Goal: Transaction & Acquisition: Purchase product/service

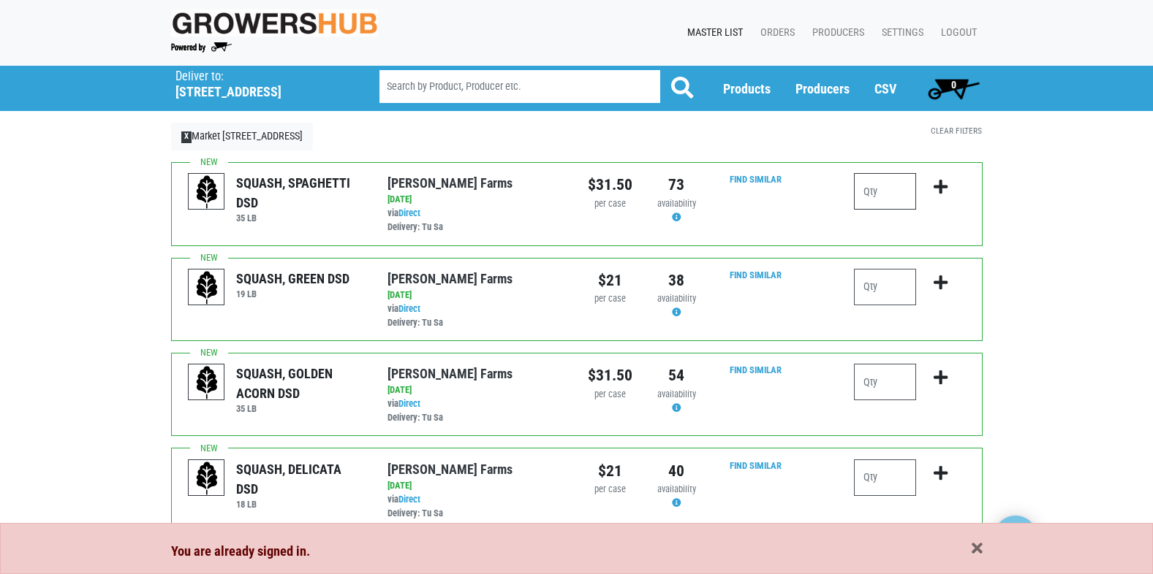
click at [894, 203] on input "number" at bounding box center [885, 191] width 62 height 37
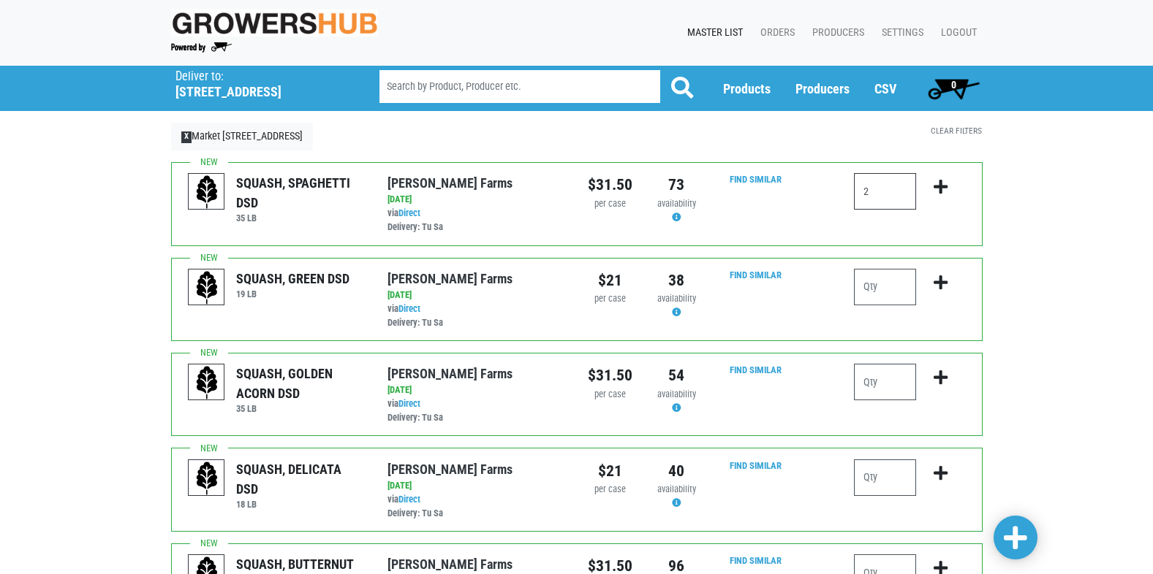
type input "2"
click at [947, 185] on icon "submit" at bounding box center [940, 187] width 14 height 16
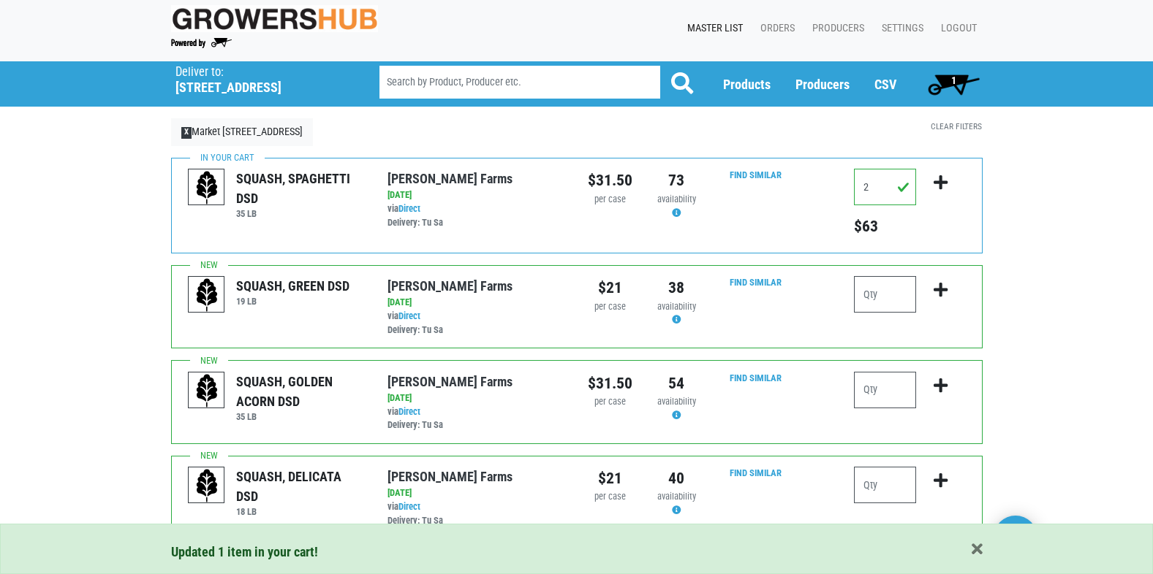
scroll to position [73, 0]
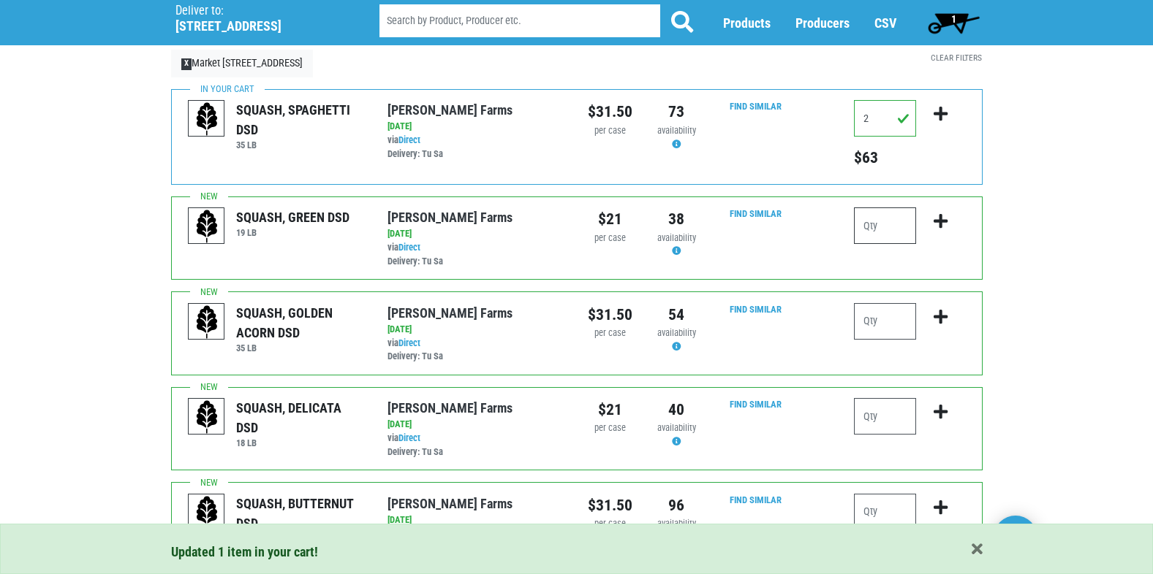
click at [898, 227] on input "number" at bounding box center [885, 226] width 62 height 37
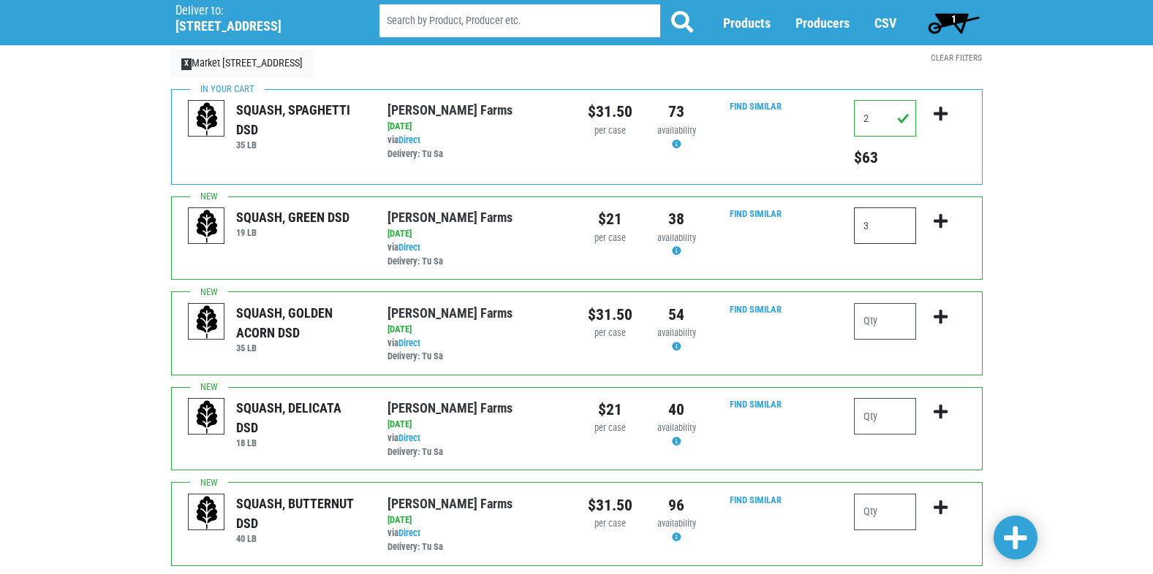
type input "3"
click at [940, 221] on icon "submit" at bounding box center [940, 221] width 14 height 16
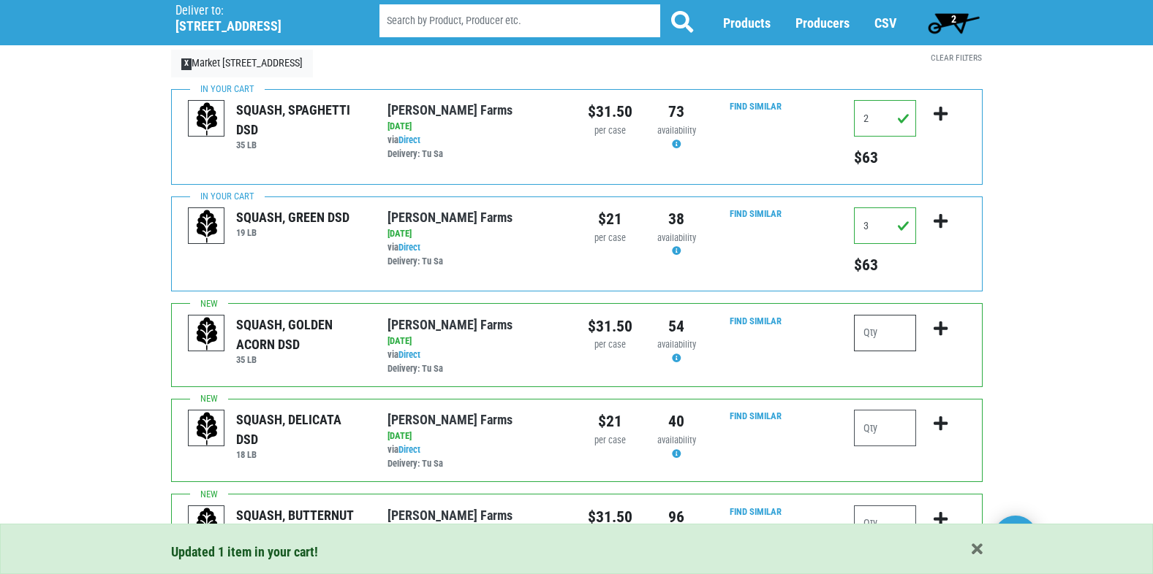
click at [896, 333] on input "number" at bounding box center [885, 333] width 62 height 37
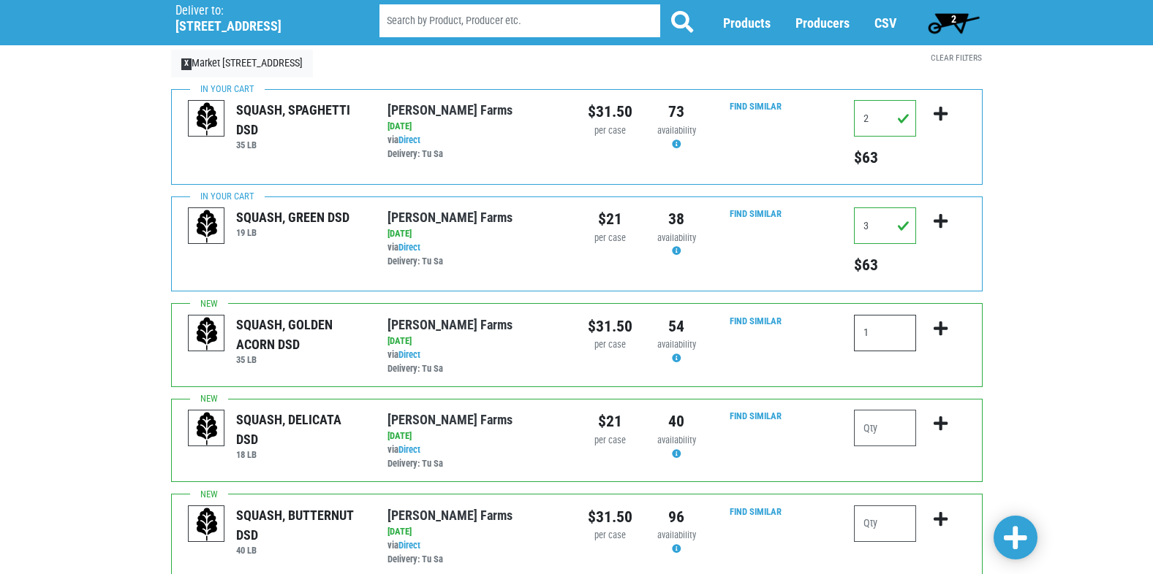
type input "1"
click at [940, 329] on icon "submit" at bounding box center [940, 329] width 14 height 16
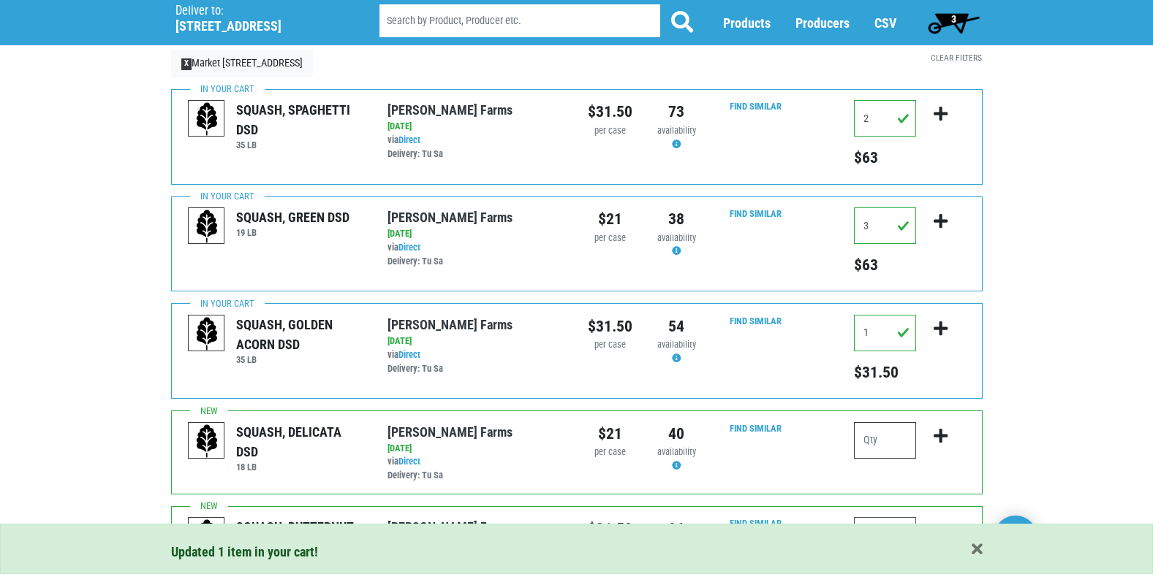
click at [887, 445] on input "number" at bounding box center [885, 440] width 62 height 37
drag, startPoint x: 898, startPoint y: 436, endPoint x: 839, endPoint y: 436, distance: 58.5
click at [839, 436] on div "SQUASH, DELICATA DSD 18 [PERSON_NAME][GEOGRAPHIC_DATA] via Direct on [DATE] 18 …" at bounding box center [576, 452] width 811 height 83
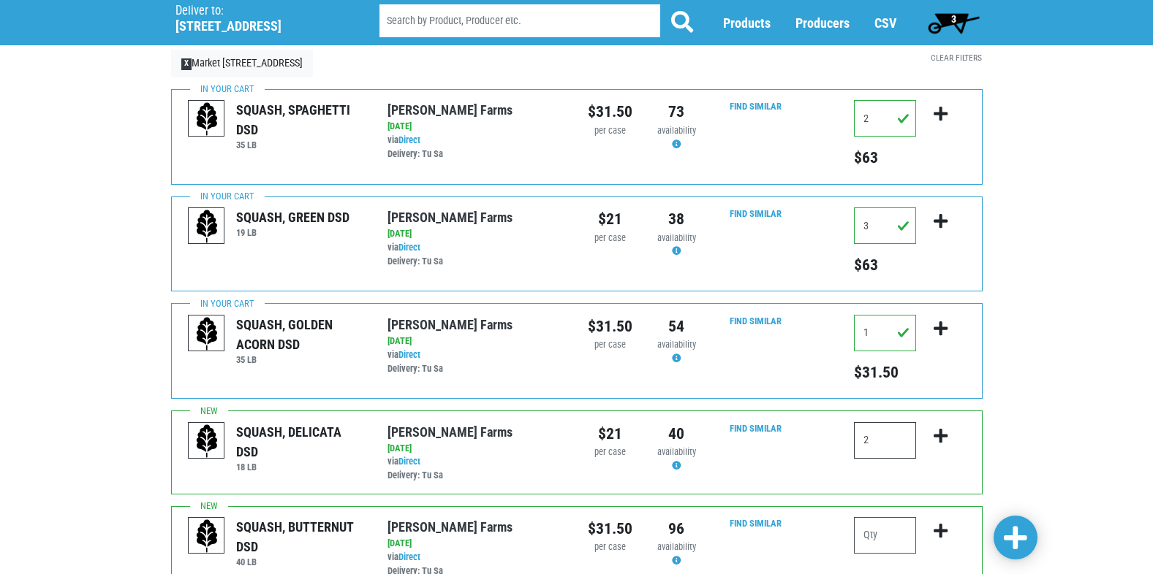
type input "2"
click at [936, 434] on icon "submit" at bounding box center [940, 436] width 14 height 16
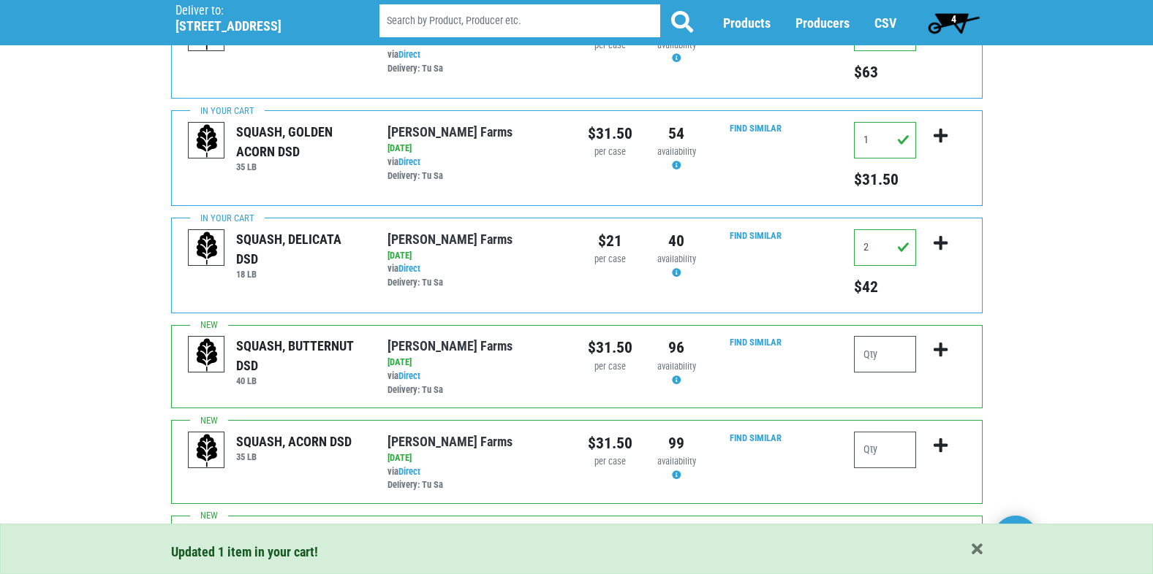
scroll to position [292, 0]
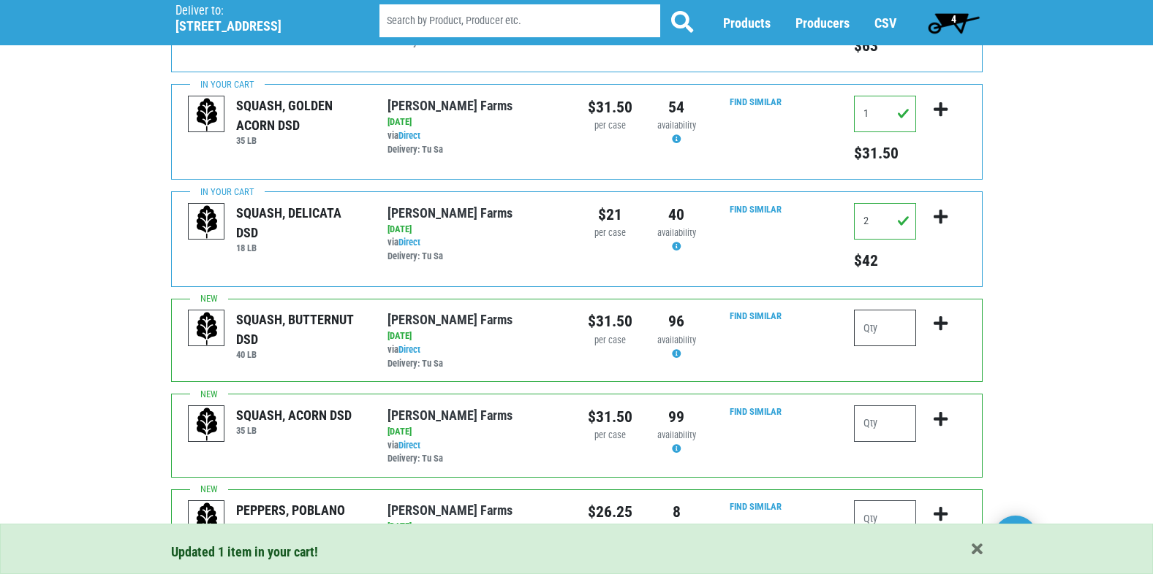
click at [895, 326] on input "number" at bounding box center [885, 328] width 62 height 37
type input "4"
click at [938, 321] on icon "submit" at bounding box center [940, 324] width 14 height 16
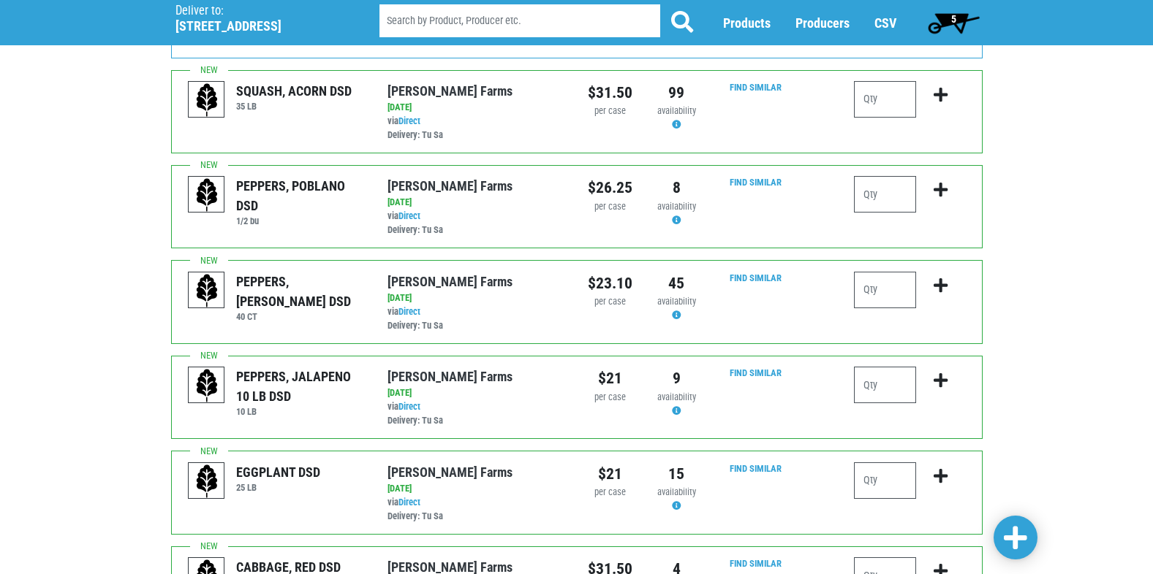
scroll to position [658, 0]
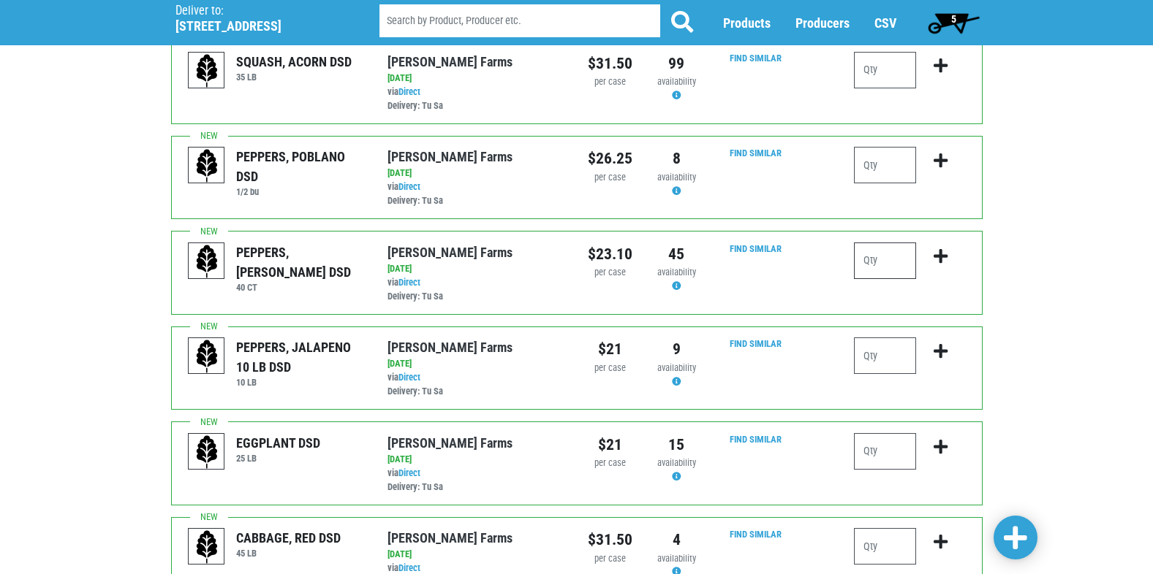
click at [895, 263] on input "number" at bounding box center [885, 261] width 62 height 37
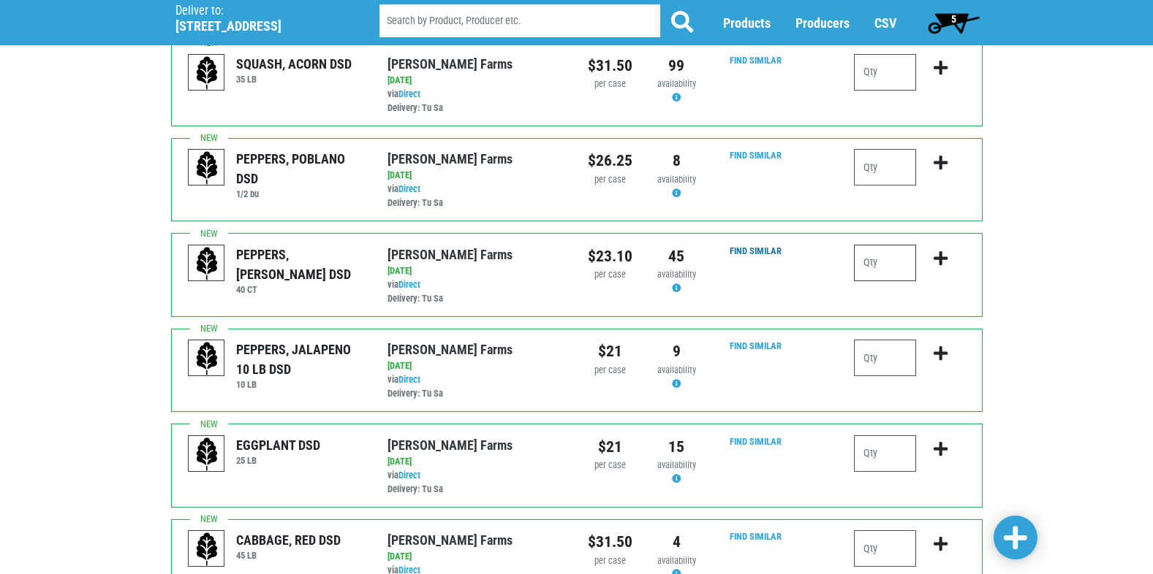
scroll to position [653, 0]
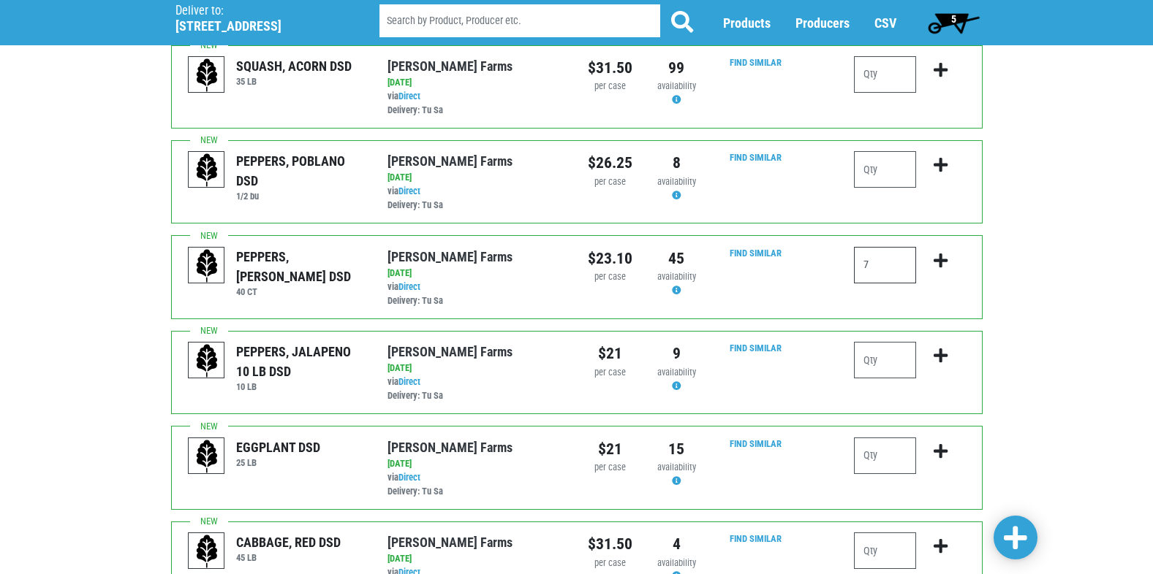
type input "7"
click at [942, 262] on icon "submit" at bounding box center [940, 261] width 14 height 16
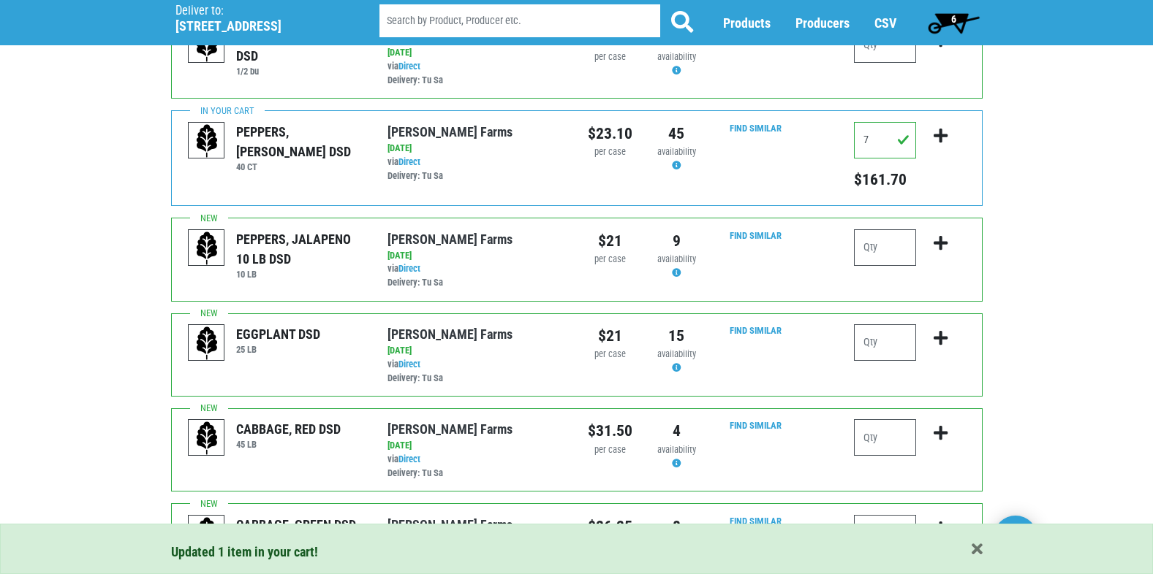
scroll to position [800, 0]
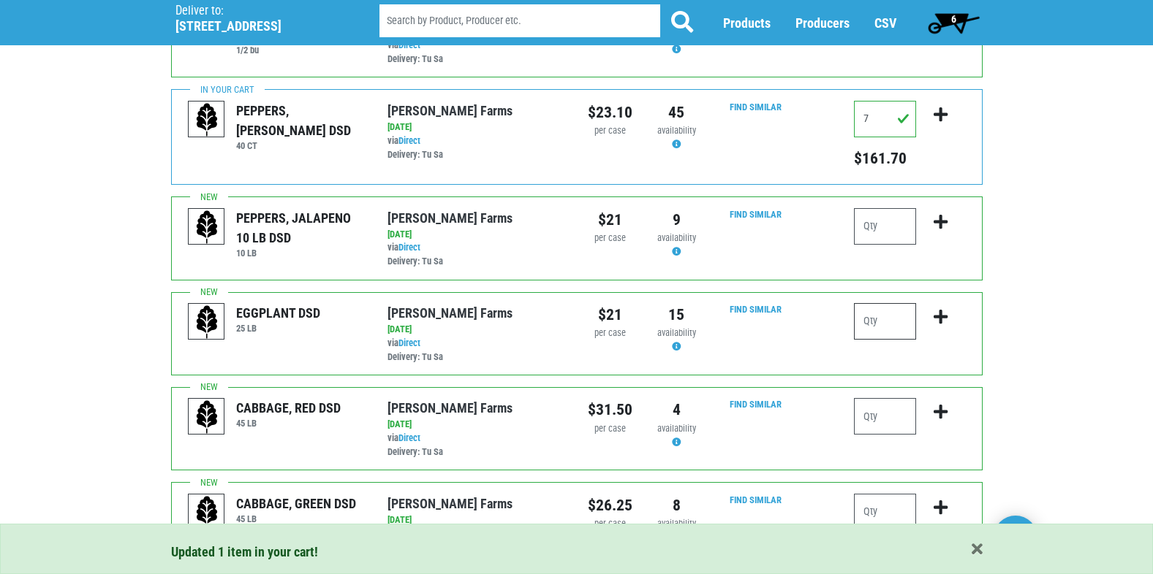
click at [881, 332] on input "number" at bounding box center [885, 321] width 62 height 37
type input "1"
click at [937, 318] on icon "submit" at bounding box center [940, 317] width 14 height 16
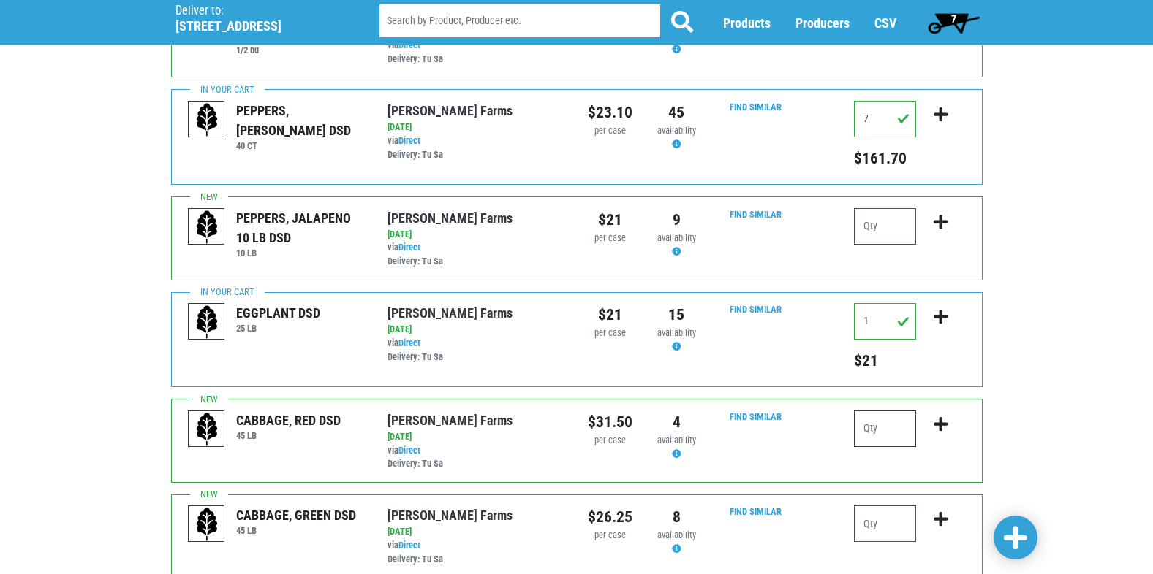
click at [865, 420] on input "number" at bounding box center [885, 429] width 62 height 37
type input "1"
click at [939, 424] on icon "submit" at bounding box center [940, 425] width 14 height 16
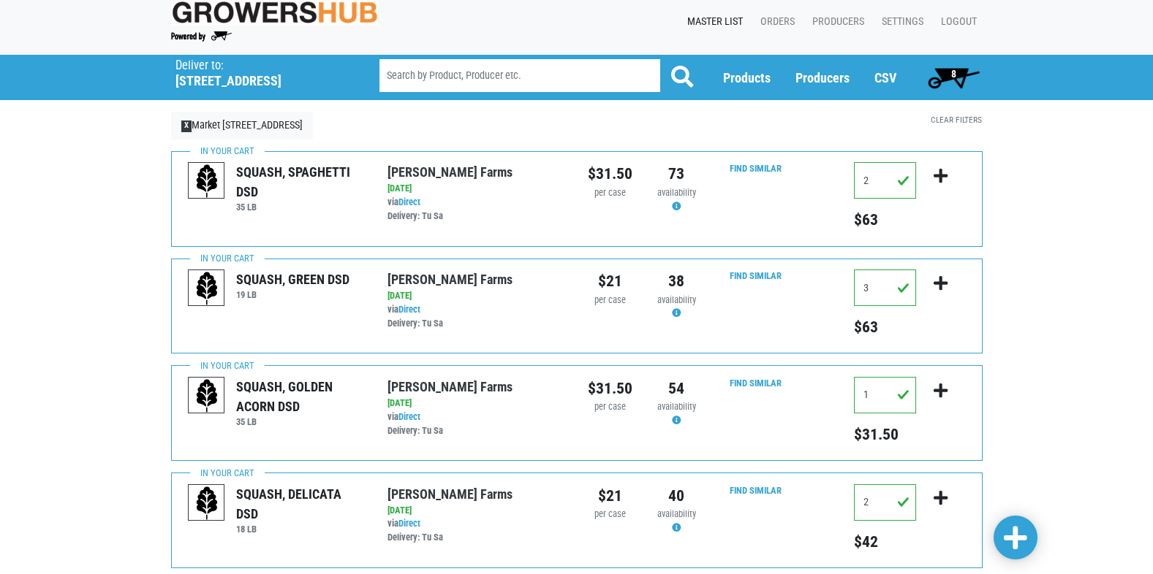
scroll to position [0, 0]
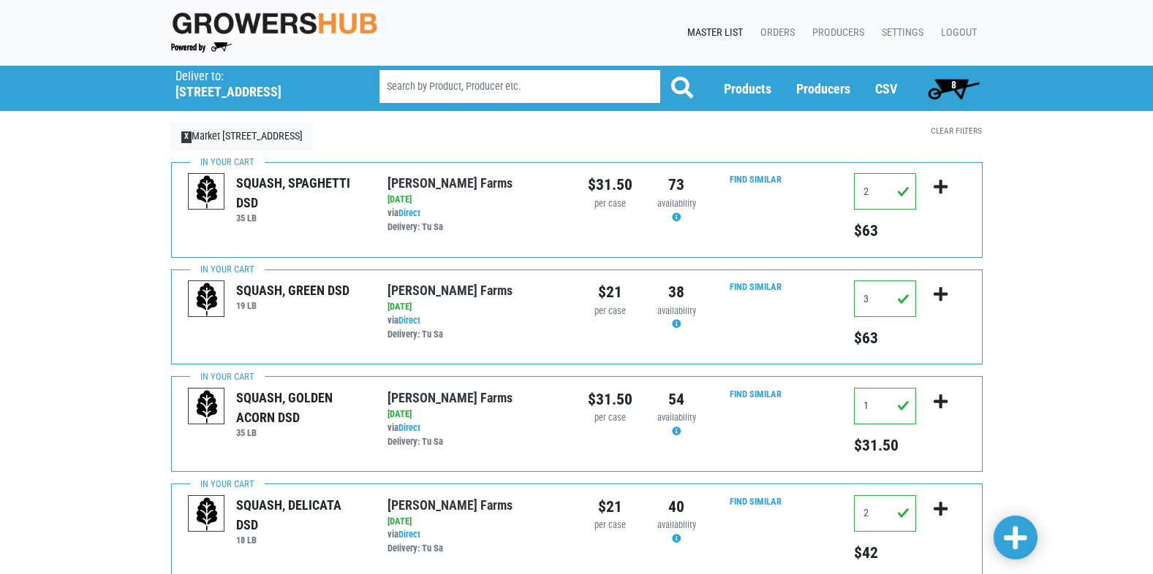
click at [941, 78] on span "8" at bounding box center [953, 88] width 65 height 29
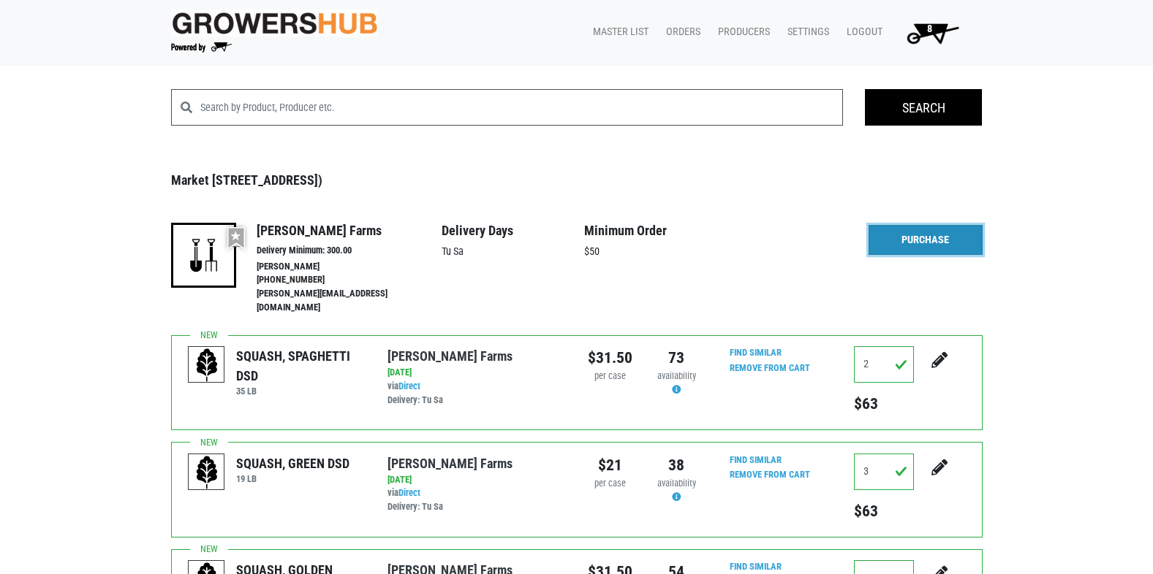
click at [941, 239] on link "Purchase" at bounding box center [925, 240] width 114 height 31
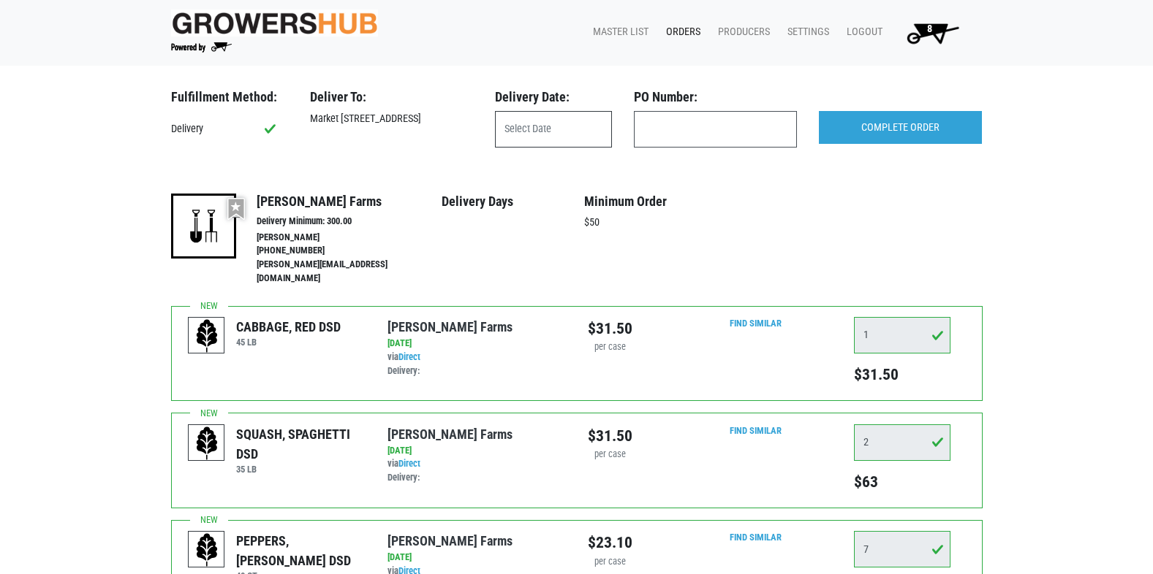
click at [591, 126] on input "text" at bounding box center [553, 129] width 117 height 37
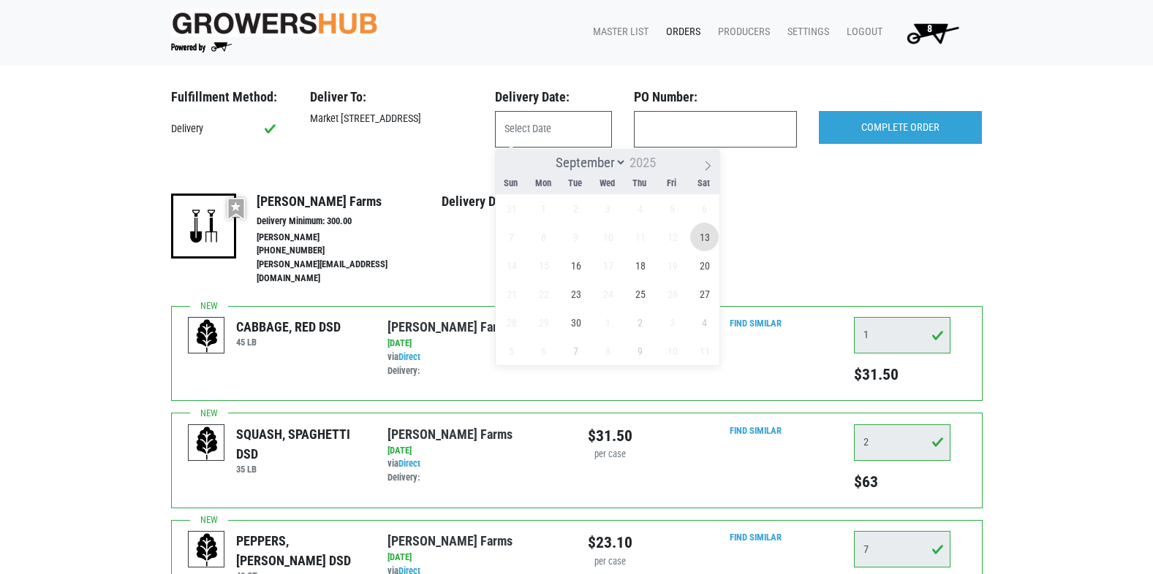
click at [703, 235] on span "13" at bounding box center [704, 237] width 29 height 29
type input "[DATE]"
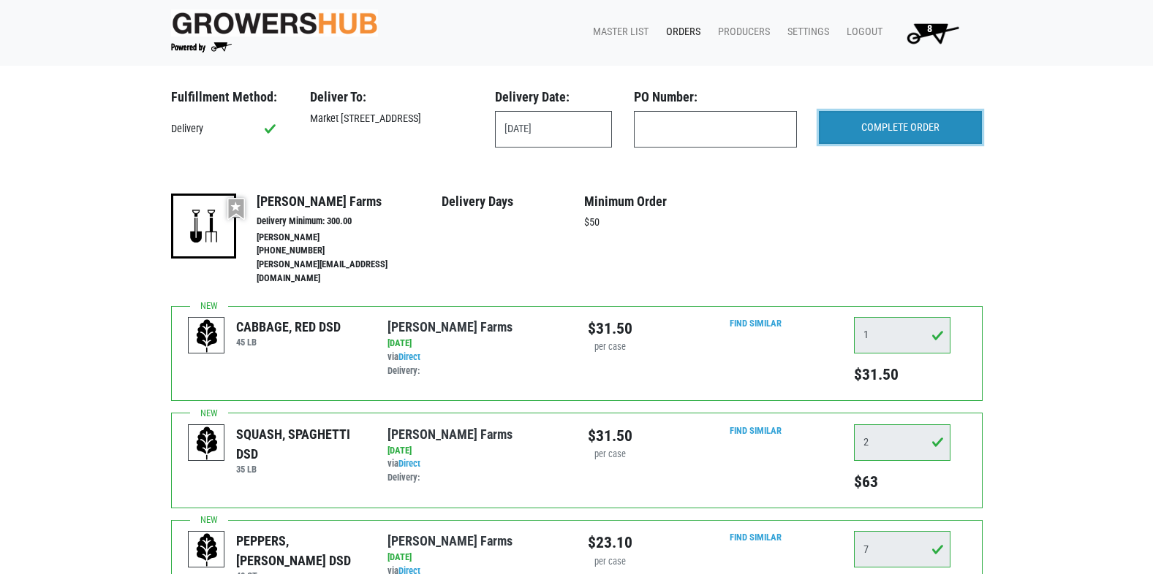
click at [869, 122] on input "COMPLETE ORDER" at bounding box center [900, 128] width 163 height 34
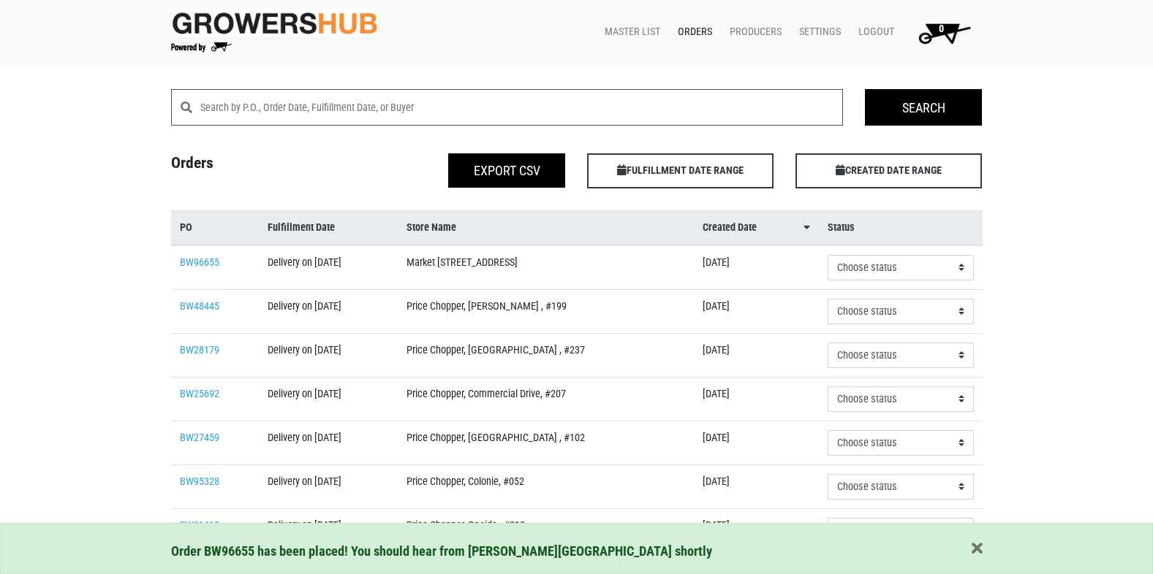
scroll to position [73, 0]
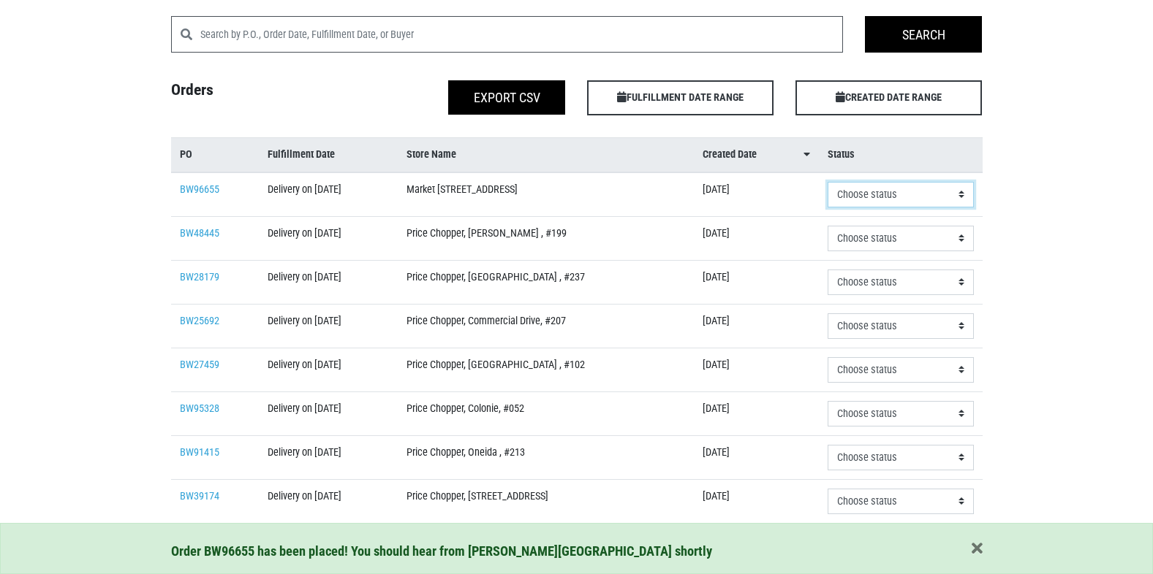
click at [903, 196] on select "Choose status Received Refused Invoiced Paid" at bounding box center [900, 195] width 146 height 26
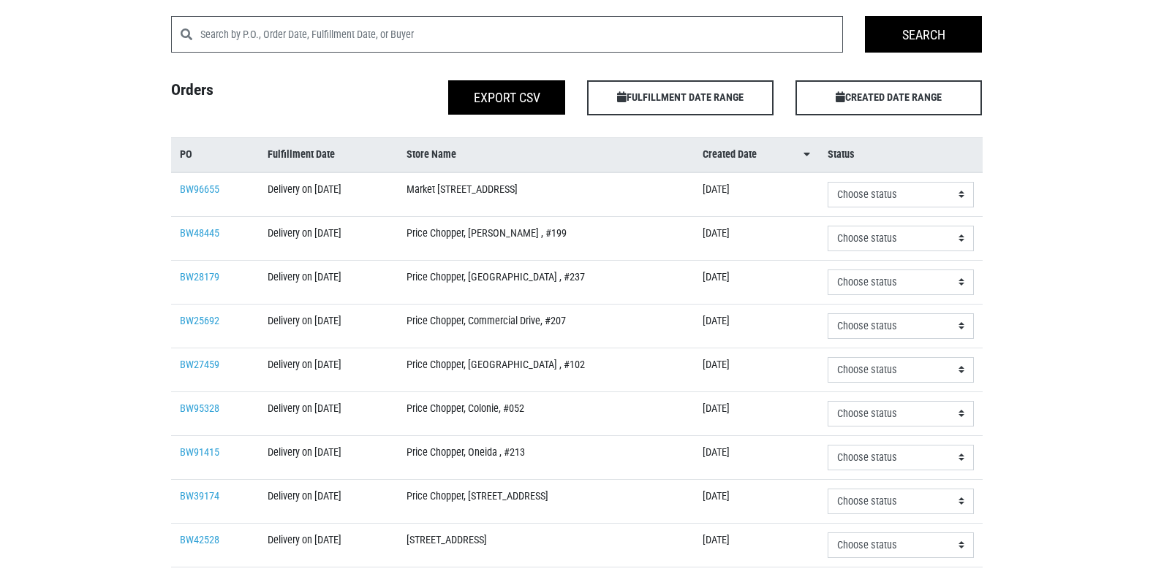
click at [1036, 191] on div "Search Search Orders Export CSV FULFILLMENT DATE RANGE Apply CREATED DATE RANGE…" at bounding box center [576, 475] width 1153 height 918
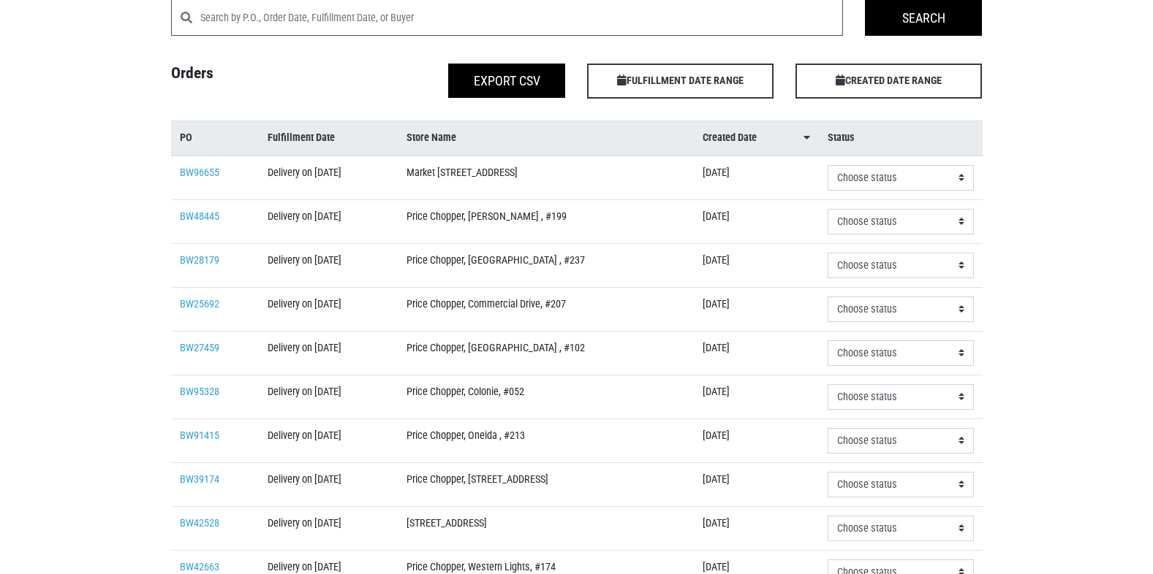
scroll to position [0, 0]
